Goal: Book appointment/travel/reservation

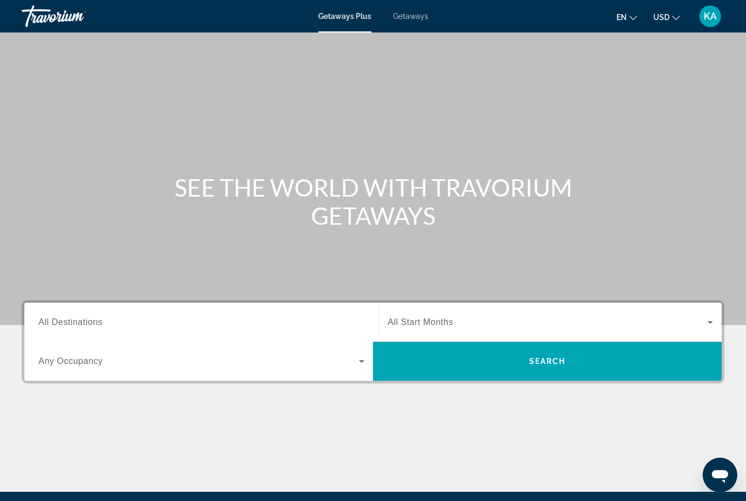
click at [405, 17] on span "Getaways" at bounding box center [410, 16] width 35 height 9
click at [65, 328] on div "Destination All Destinations" at bounding box center [201, 322] width 326 height 31
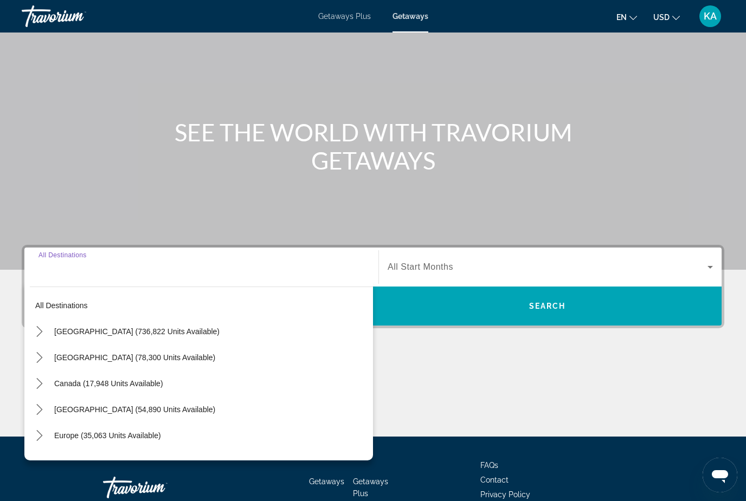
scroll to position [89, 0]
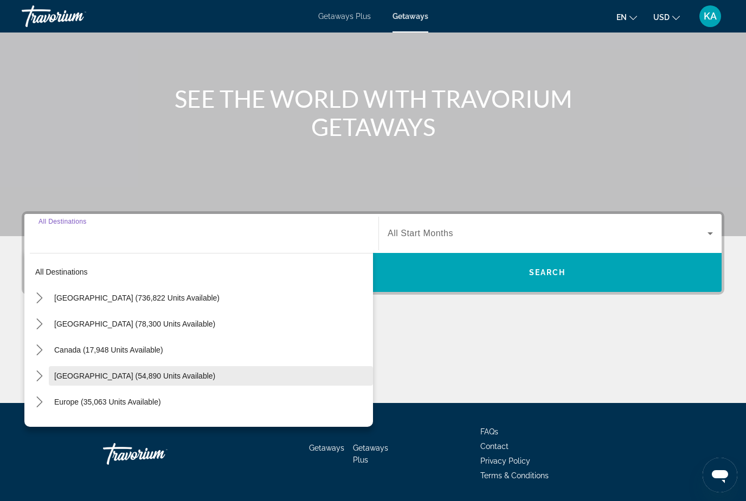
click at [166, 377] on span "[GEOGRAPHIC_DATA] (54,890 units available)" at bounding box center [134, 376] width 161 height 9
type input "**********"
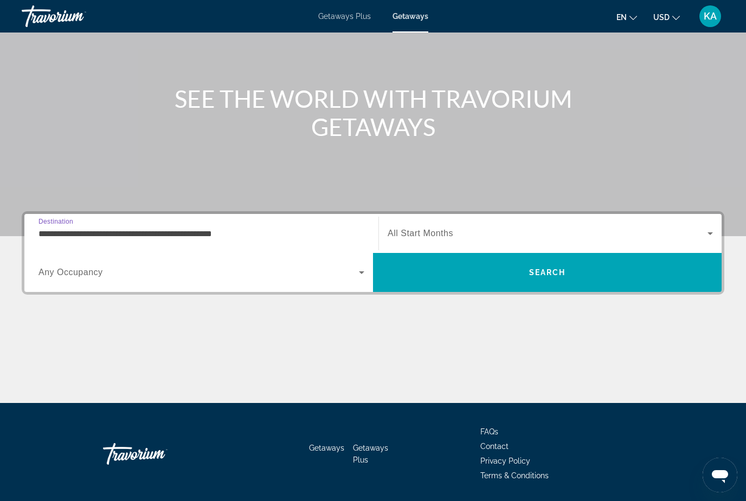
click at [519, 239] on span "Search widget" at bounding box center [548, 233] width 320 height 13
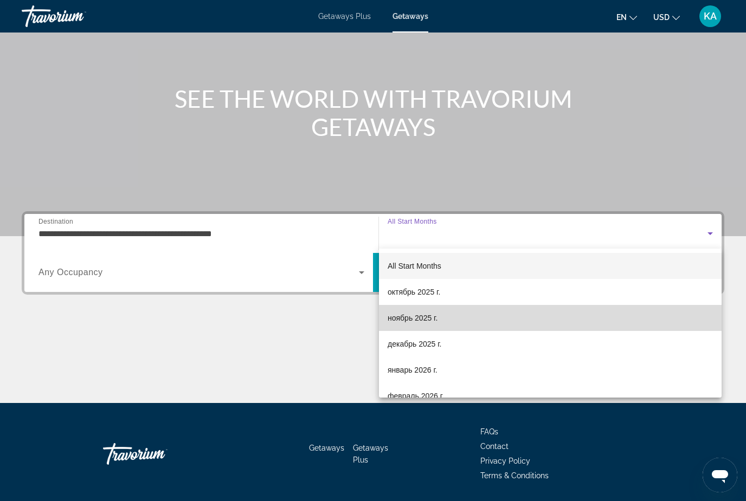
click at [404, 319] on span "ноябрь 2025 г." at bounding box center [413, 318] width 50 height 13
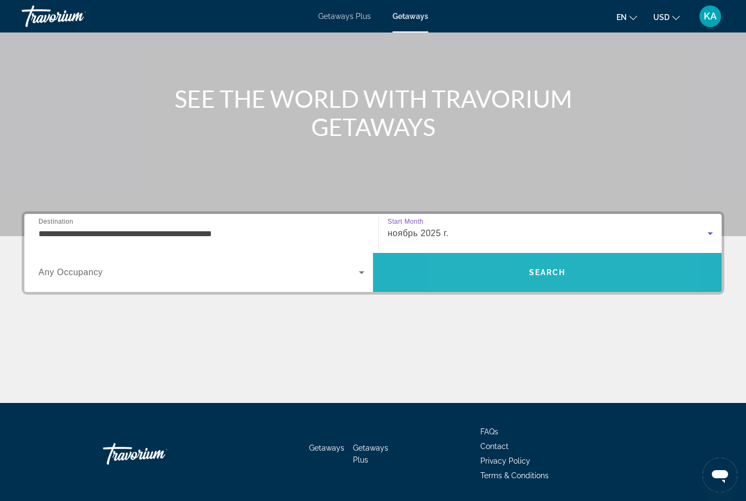
click at [505, 279] on span "Search" at bounding box center [547, 273] width 349 height 26
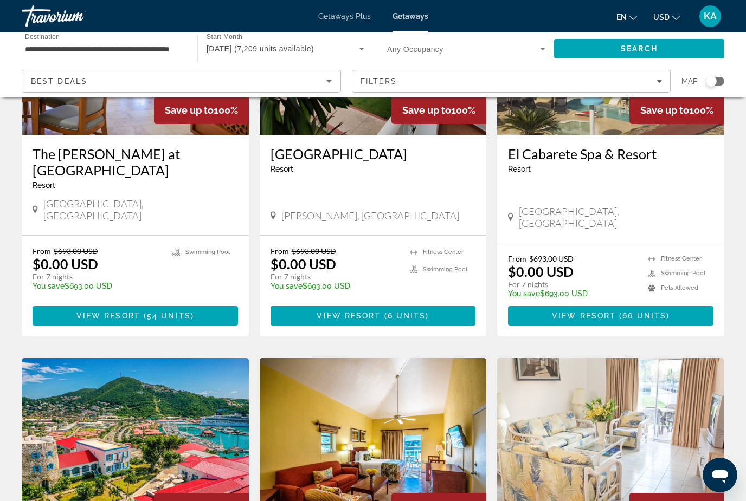
scroll to position [168, 0]
